Goal: Use online tool/utility: Use online tool/utility

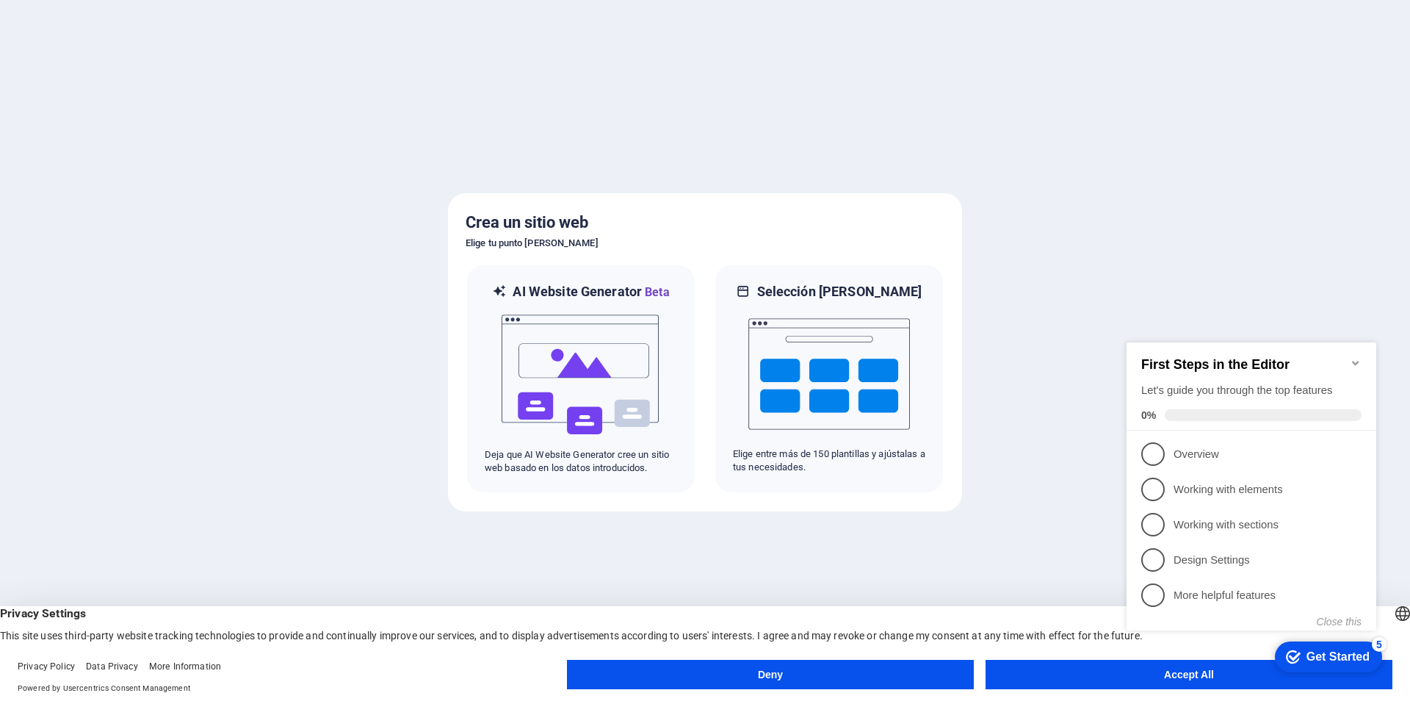
click at [1170, 671] on div "checkmark Get Started 5 First Steps in the Editor Let's guide you through the t…" at bounding box center [1254, 499] width 267 height 357
click at [1166, 677] on div "checkmark Get Started 5 First Steps in the Editor Let's guide you through the t…" at bounding box center [1254, 499] width 267 height 357
click at [1358, 357] on icon "Minimize checklist" at bounding box center [1356, 363] width 12 height 12
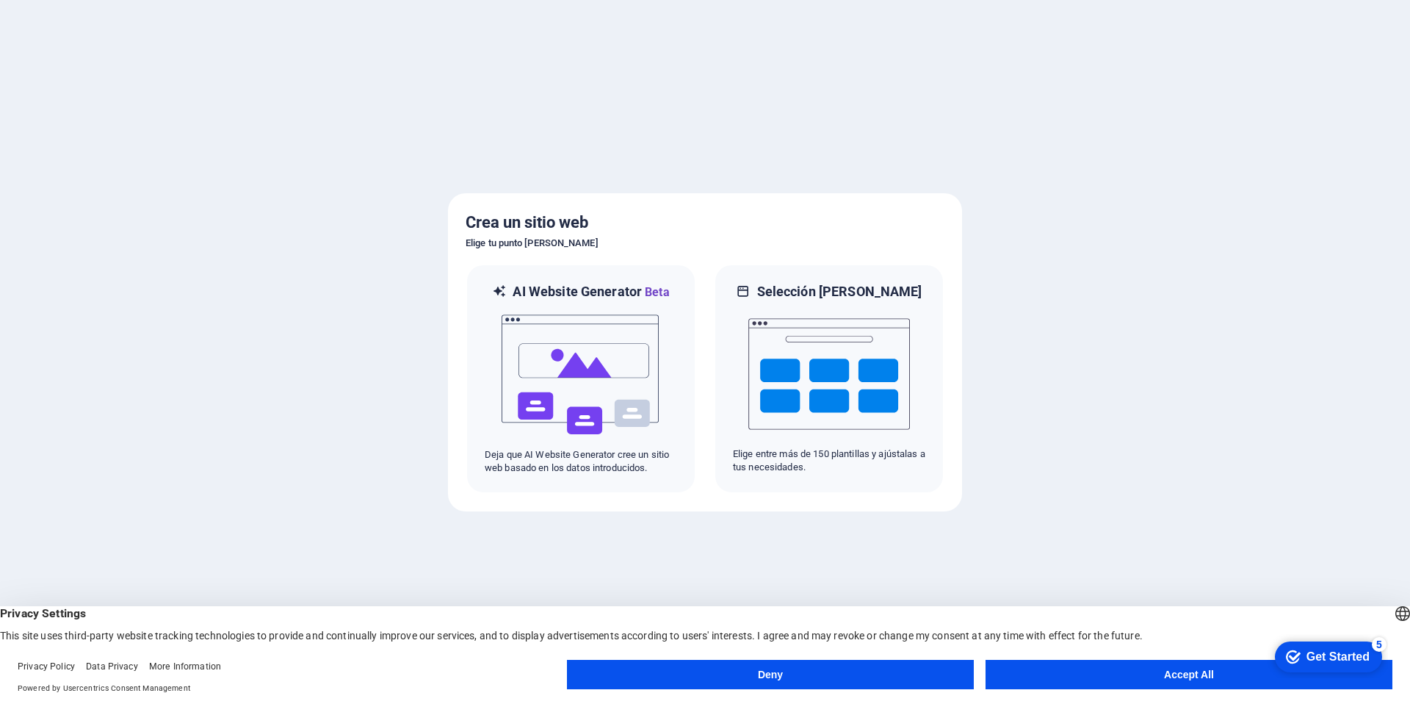
click at [1179, 680] on button "Accept All" at bounding box center [1189, 674] width 407 height 29
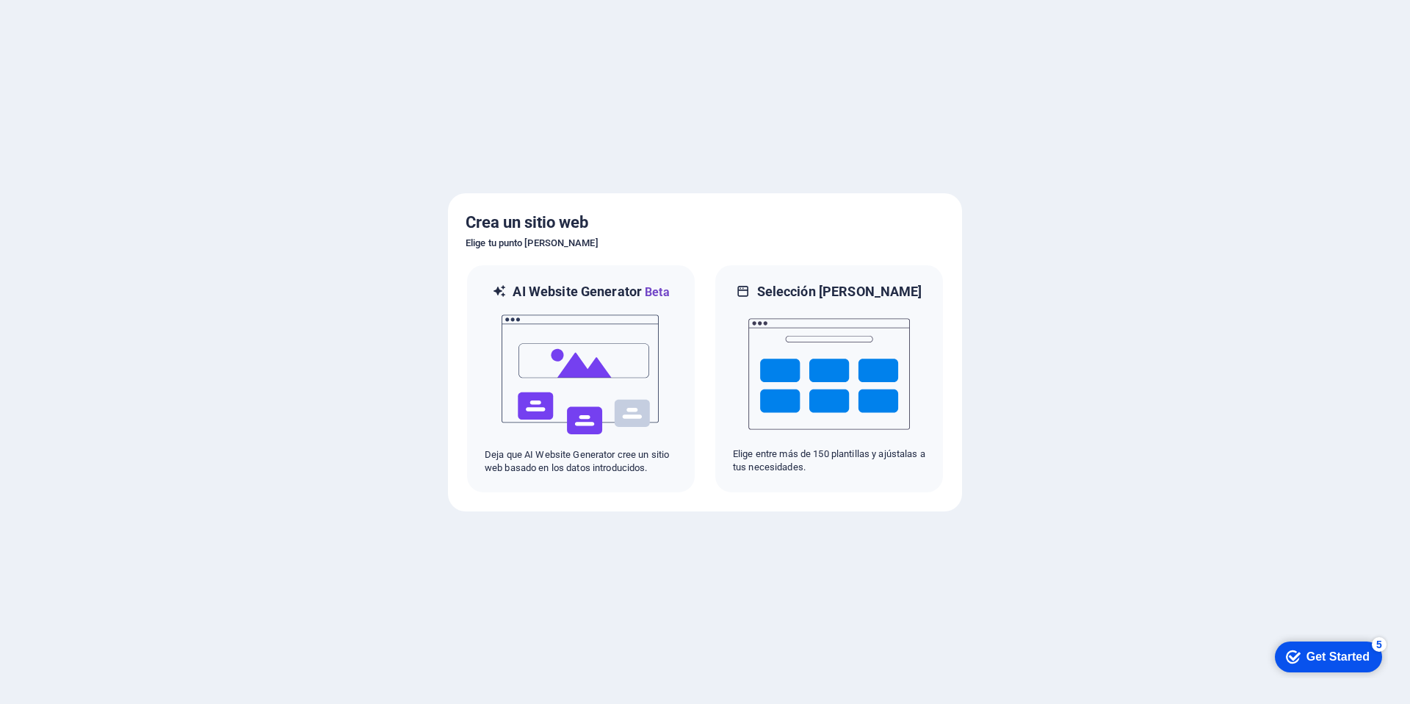
click at [1179, 680] on div at bounding box center [705, 352] width 1410 height 704
click at [625, 383] on img at bounding box center [581, 374] width 162 height 147
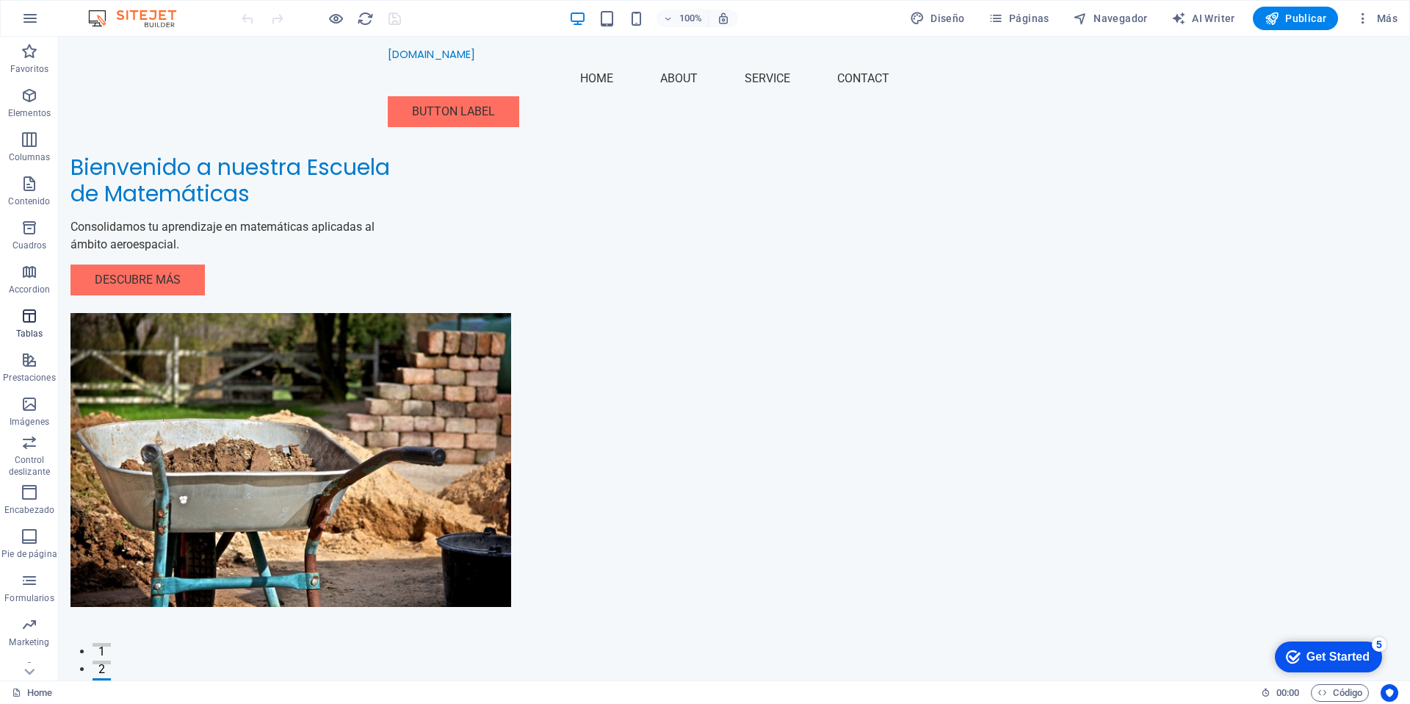
click at [32, 326] on span "Tablas" at bounding box center [29, 324] width 59 height 35
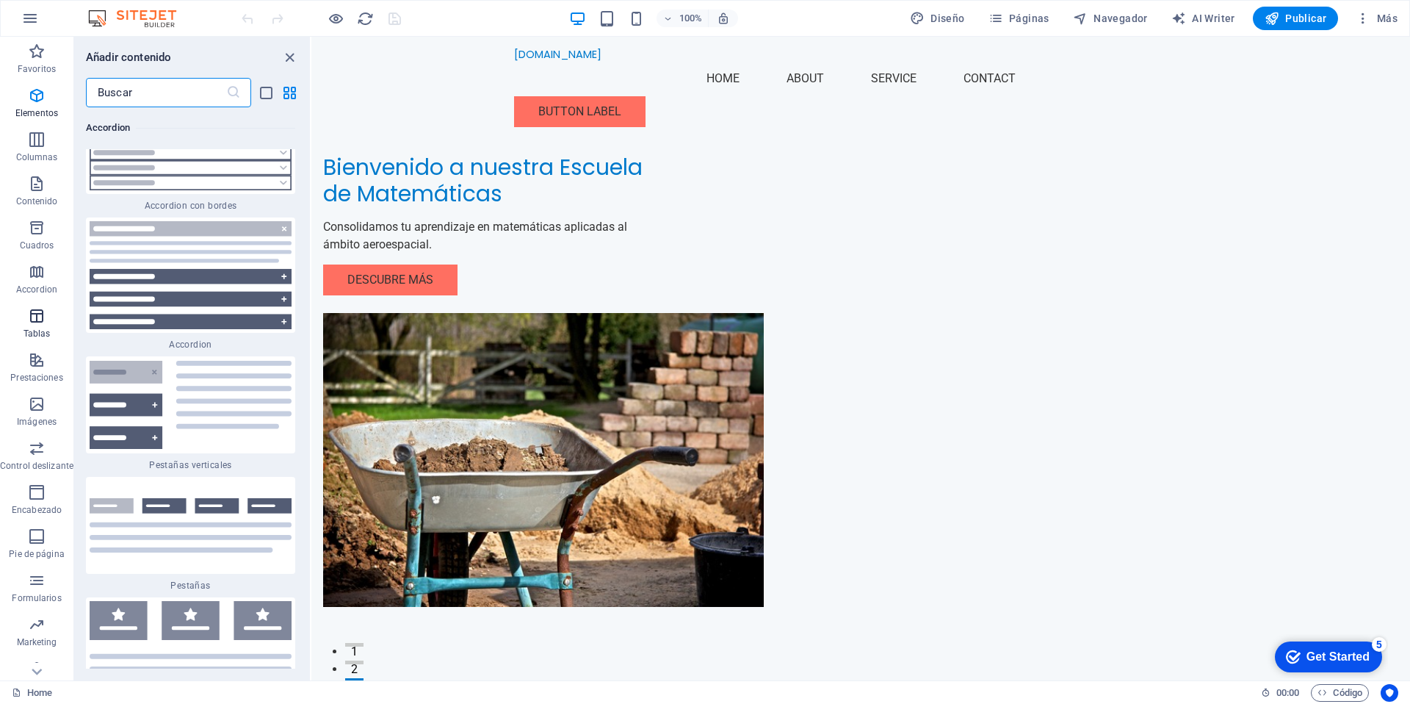
scroll to position [9291, 0]
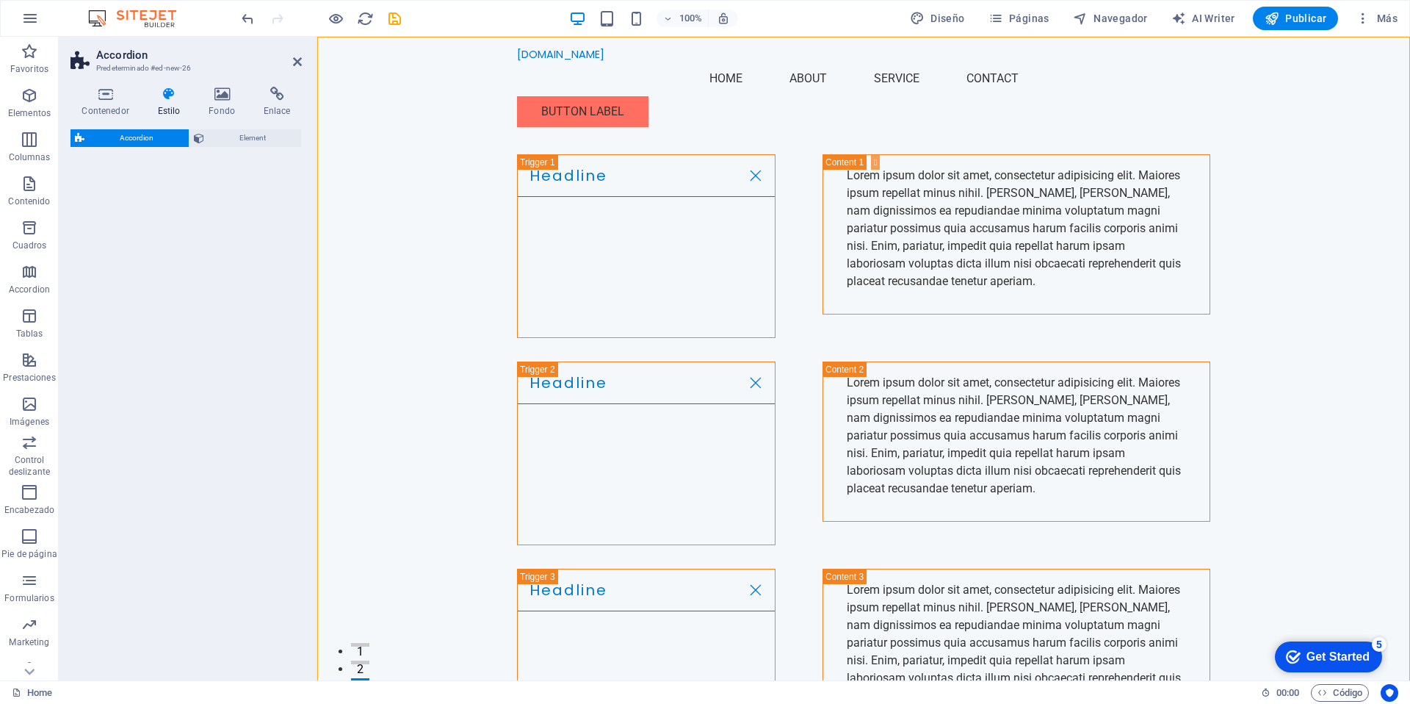
select select "rem"
select select "preset-accordion-v3-list-icon"
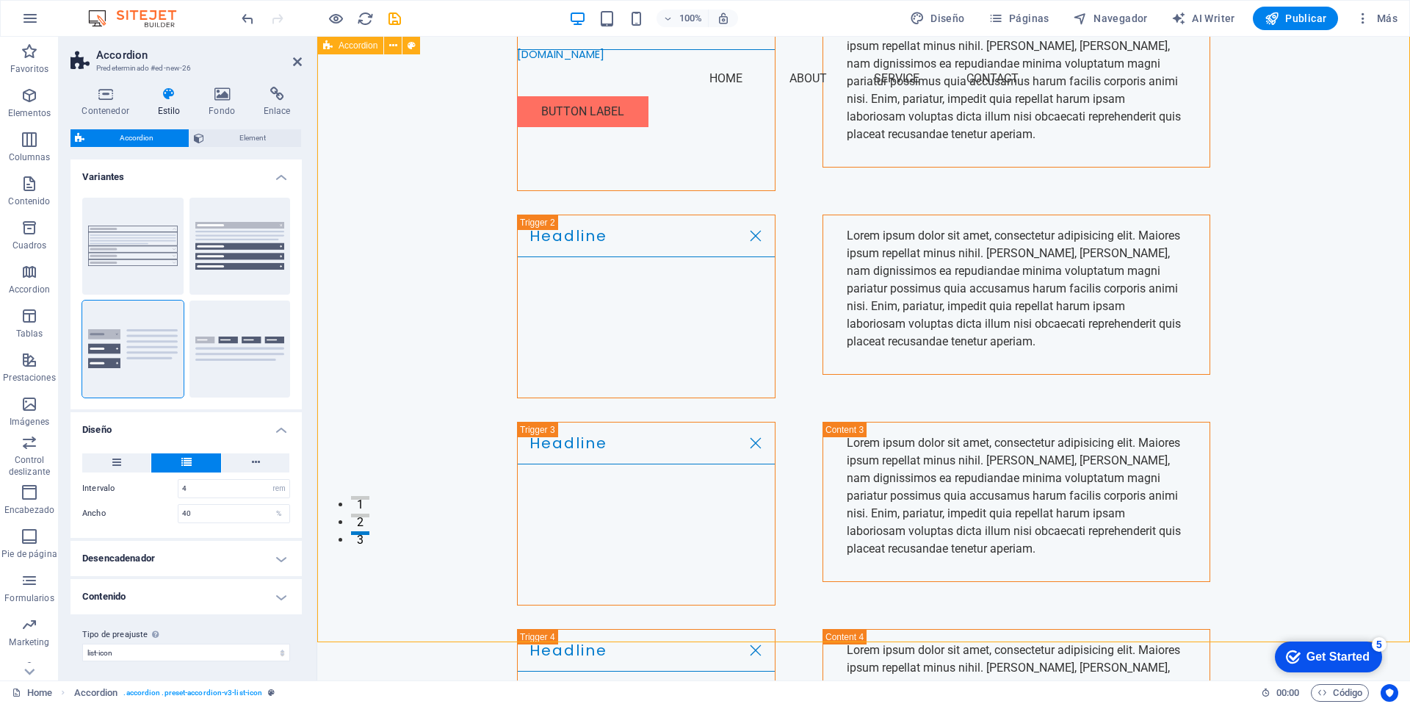
scroll to position [0, 0]
